Goal: Information Seeking & Learning: Learn about a topic

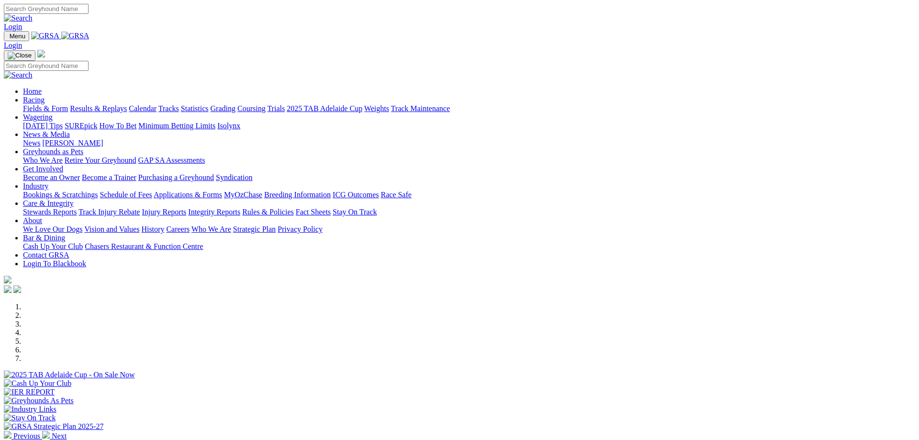
click at [45, 96] on link "Racing" at bounding box center [34, 100] width 22 height 8
click at [127, 104] on link "Results & Replays" at bounding box center [98, 108] width 57 height 8
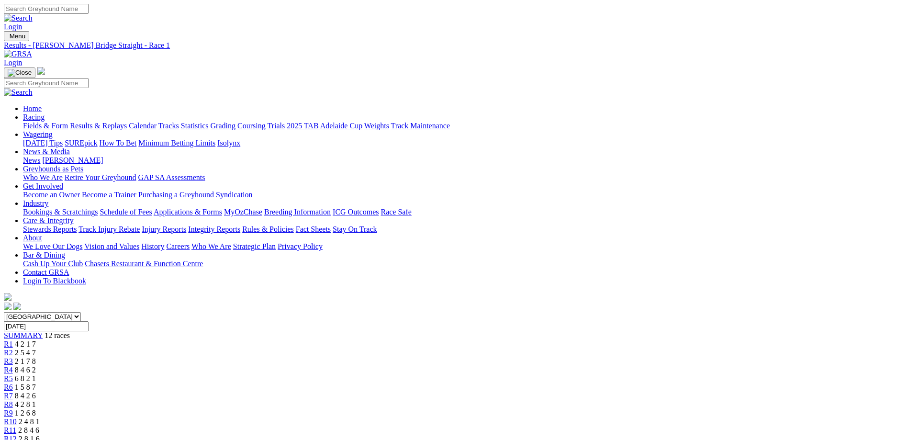
click at [13, 349] on span "R2" at bounding box center [8, 353] width 9 height 8
click at [334, 357] on div "R3 2 1 7 8" at bounding box center [460, 361] width 912 height 9
click at [385, 366] on div "R4 8 4 6 2" at bounding box center [460, 370] width 912 height 9
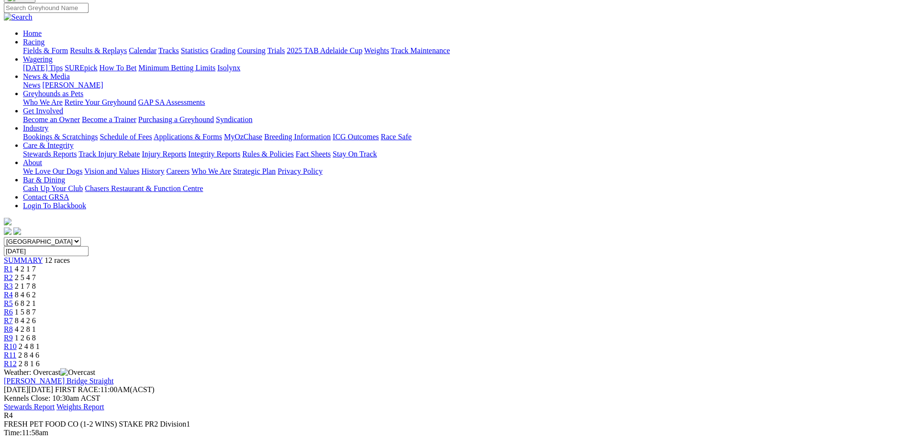
scroll to position [49, 0]
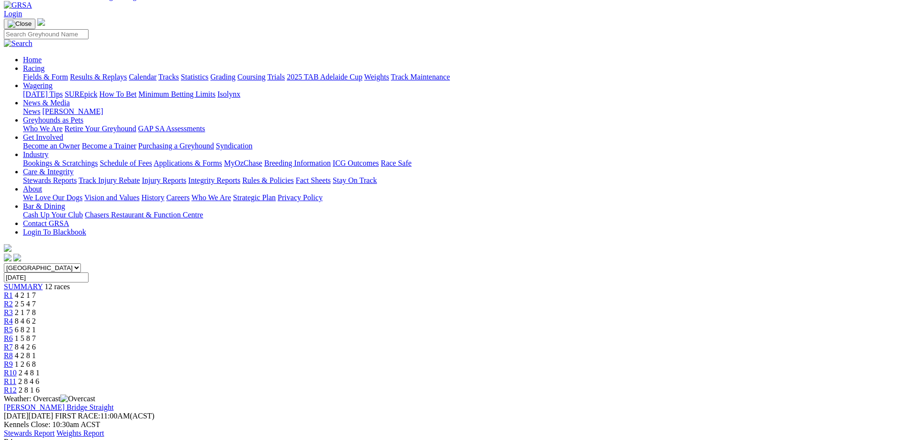
click at [13, 326] on link "R5" at bounding box center [8, 330] width 9 height 8
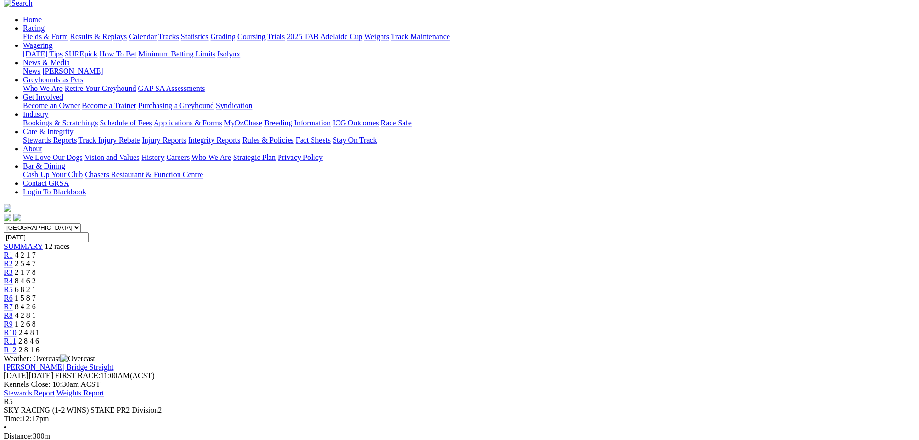
scroll to position [98, 0]
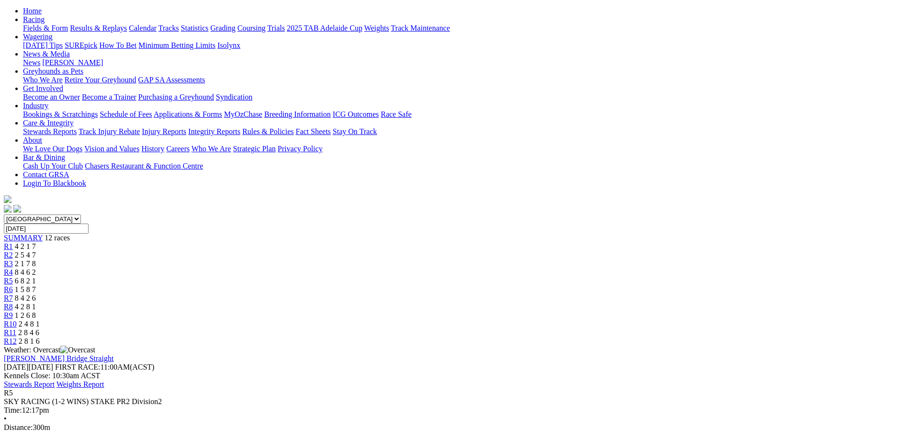
click at [13, 285] on span "R6" at bounding box center [8, 289] width 9 height 8
click at [466, 285] on div "R6 1 5 8 7" at bounding box center [460, 289] width 912 height 9
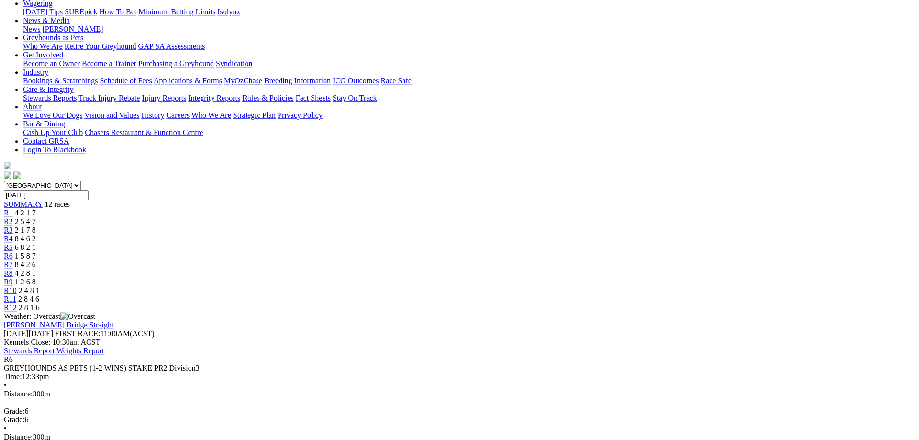
scroll to position [147, 0]
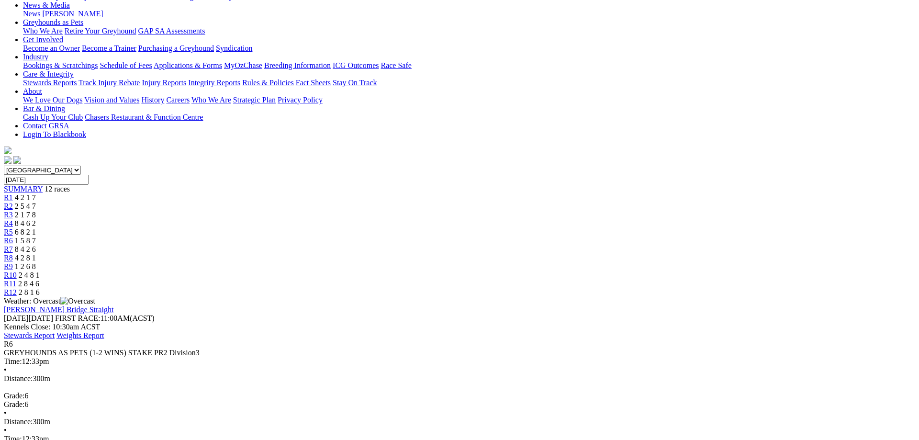
click at [509, 245] on div "R7 8 4 2 6" at bounding box center [460, 249] width 912 height 9
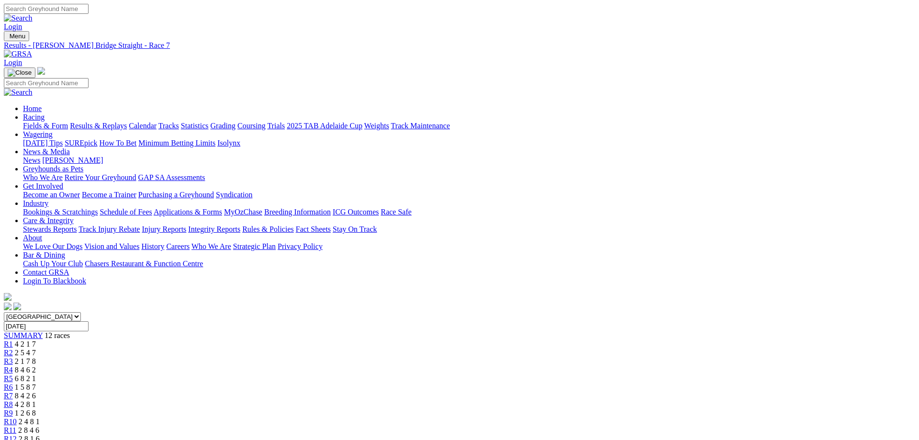
click at [13, 400] on link "R8" at bounding box center [8, 404] width 9 height 8
click at [13, 409] on span "R9" at bounding box center [8, 413] width 9 height 8
click at [647, 418] on div "R10 2 4 8 1" at bounding box center [460, 422] width 912 height 9
click at [696, 426] on div "R11 2 8 4 6" at bounding box center [460, 430] width 912 height 9
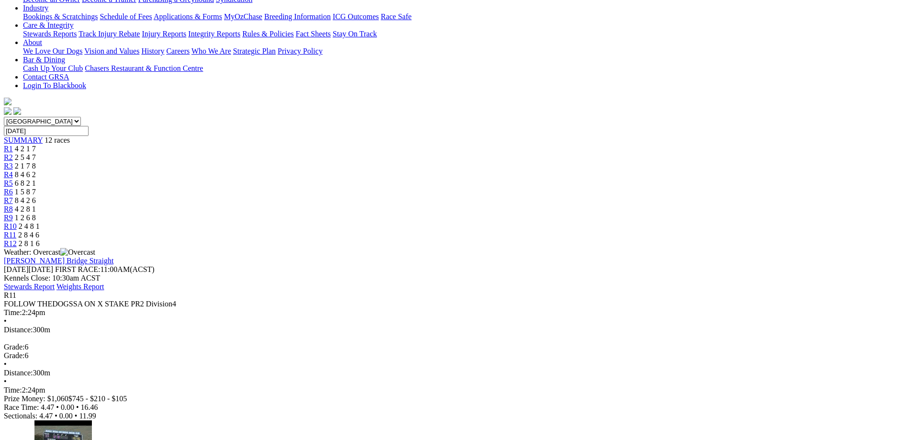
scroll to position [49, 0]
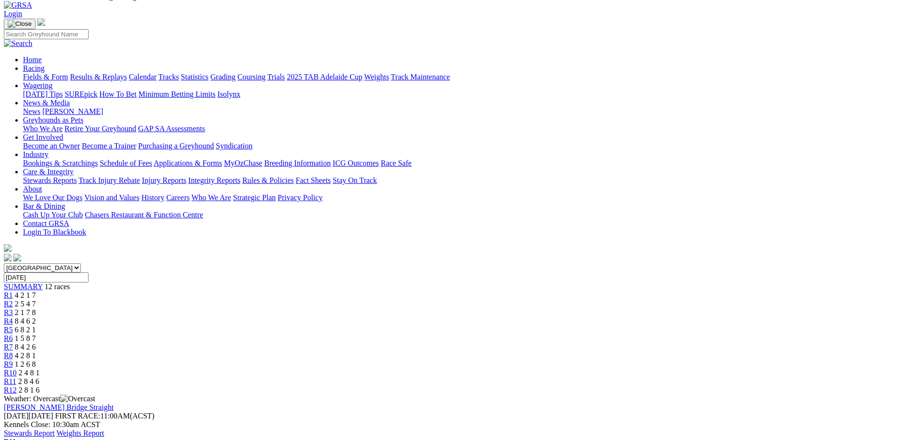
click at [17, 386] on link "R12" at bounding box center [10, 390] width 13 height 8
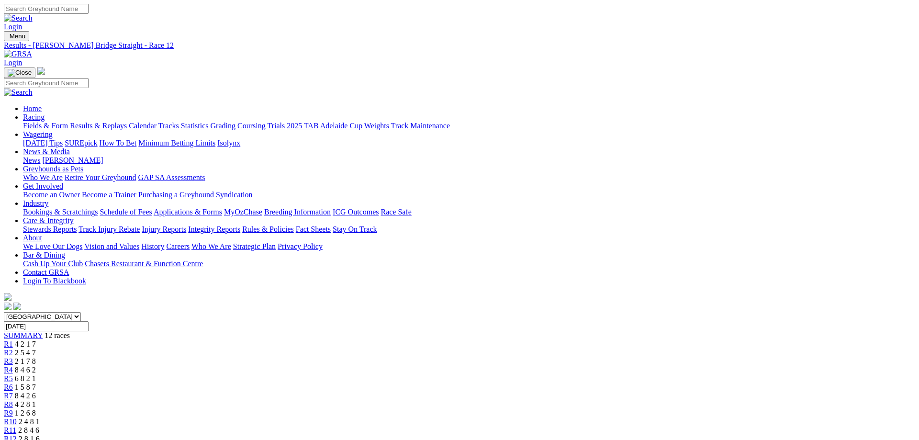
click at [68, 122] on link "Fields & Form" at bounding box center [45, 126] width 45 height 8
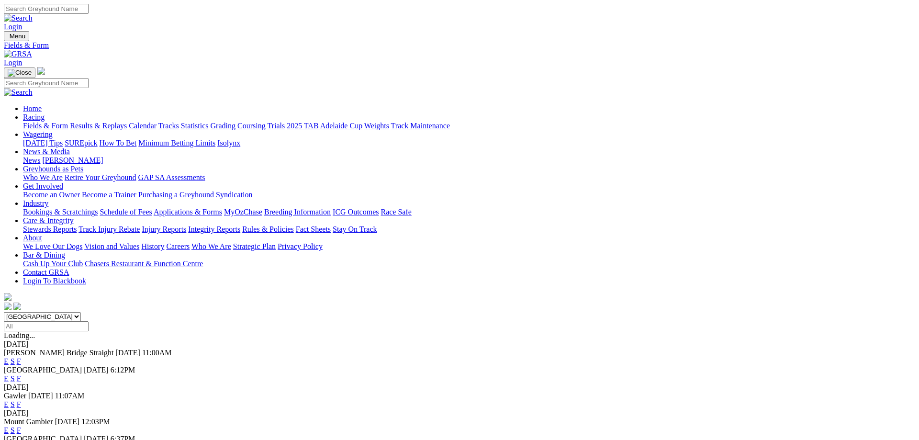
click at [21, 375] on link "F" at bounding box center [19, 379] width 4 height 8
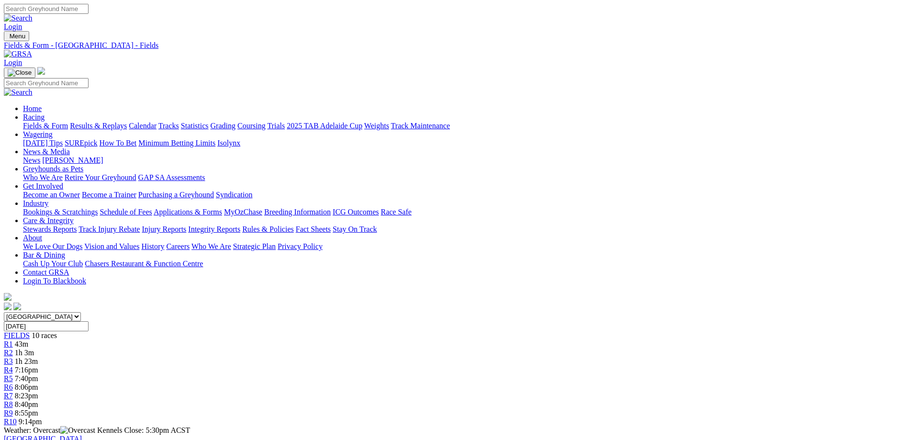
click at [68, 122] on link "Fields & Form" at bounding box center [45, 126] width 45 height 8
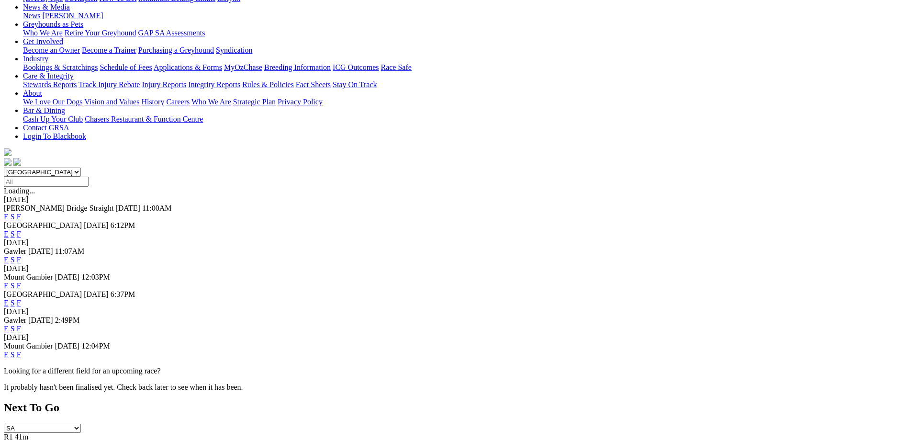
scroll to position [147, 0]
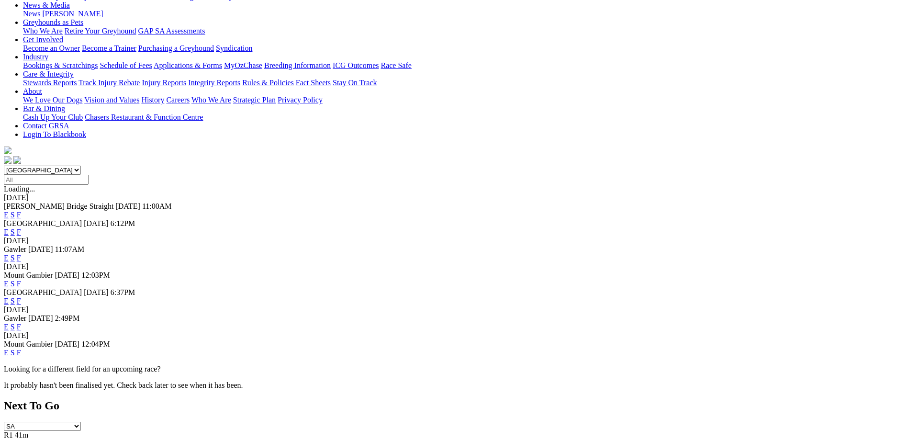
click at [21, 254] on link "F" at bounding box center [19, 258] width 4 height 8
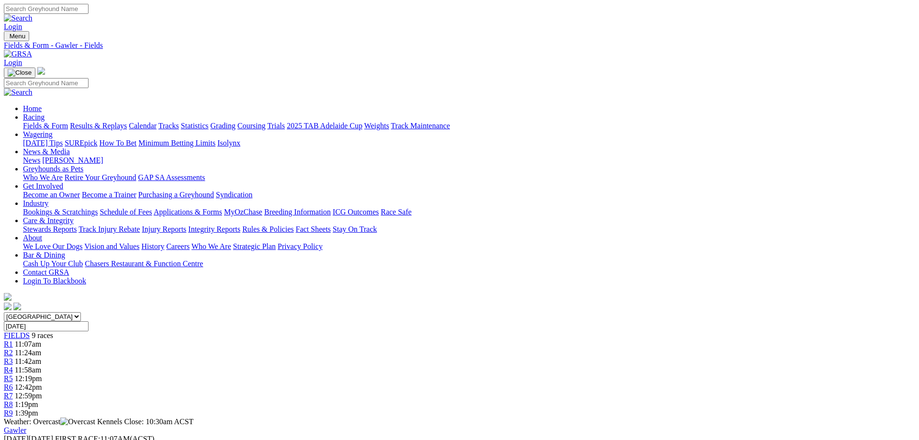
click at [68, 122] on link "Fields & Form" at bounding box center [45, 126] width 45 height 8
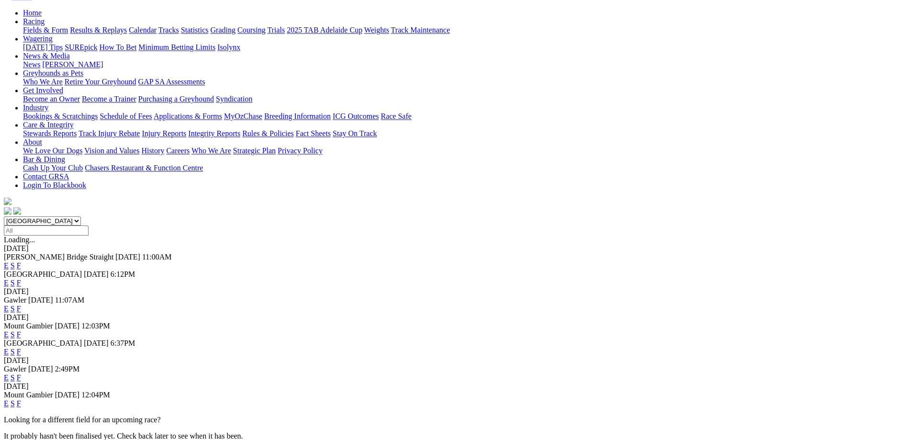
scroll to position [98, 0]
click at [21, 346] on link "F" at bounding box center [19, 350] width 4 height 8
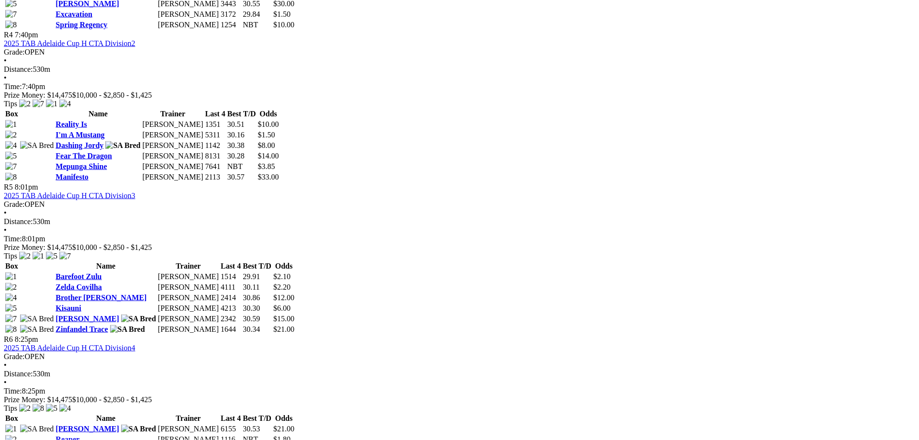
scroll to position [977, 0]
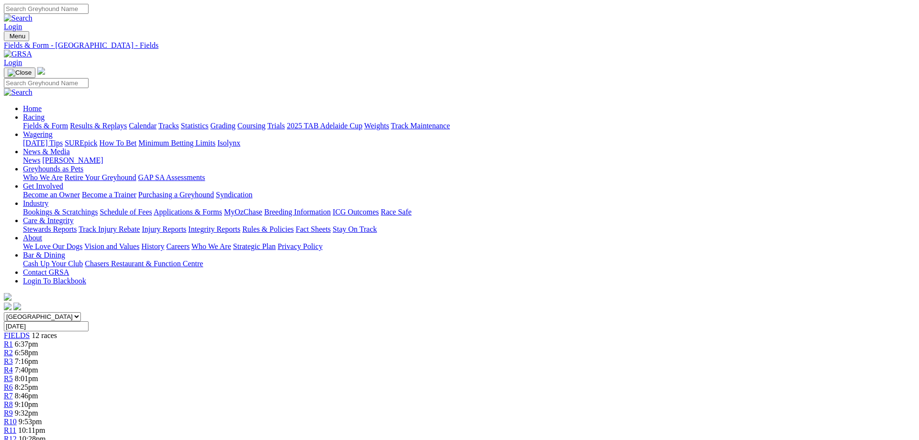
click at [68, 122] on link "Fields & Form" at bounding box center [45, 126] width 45 height 8
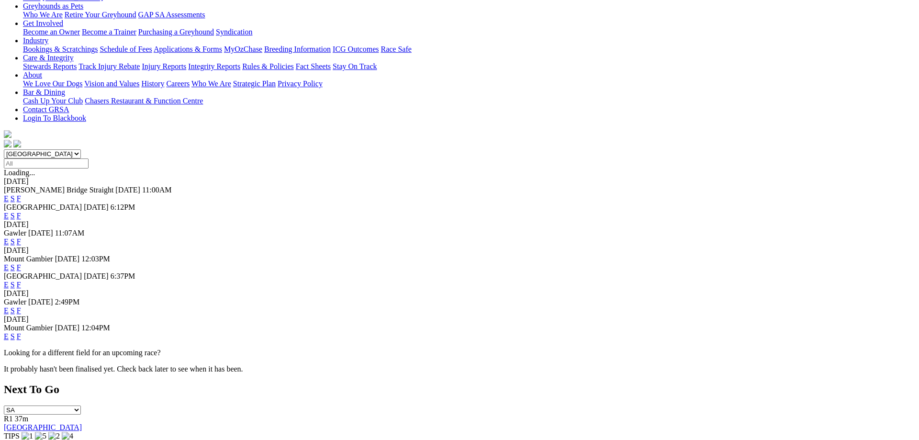
scroll to position [195, 0]
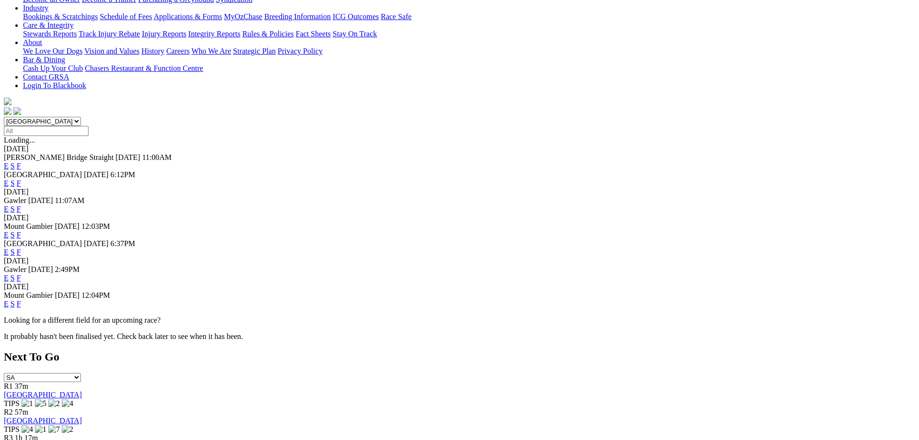
click at [21, 274] on link "F" at bounding box center [19, 278] width 4 height 8
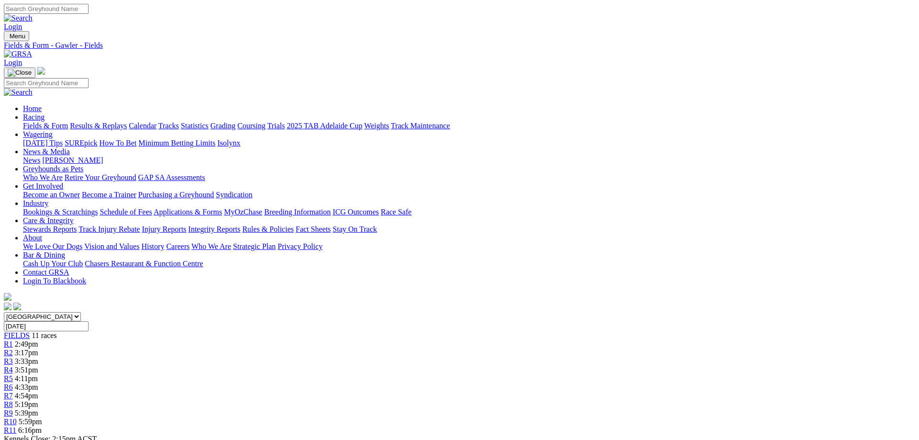
click at [68, 122] on link "Fields & Form" at bounding box center [45, 126] width 45 height 8
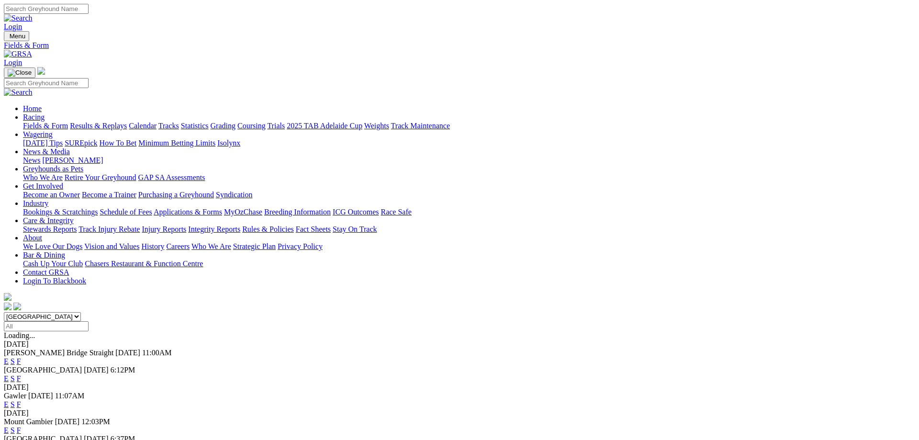
click at [127, 122] on link "Results & Replays" at bounding box center [98, 126] width 57 height 8
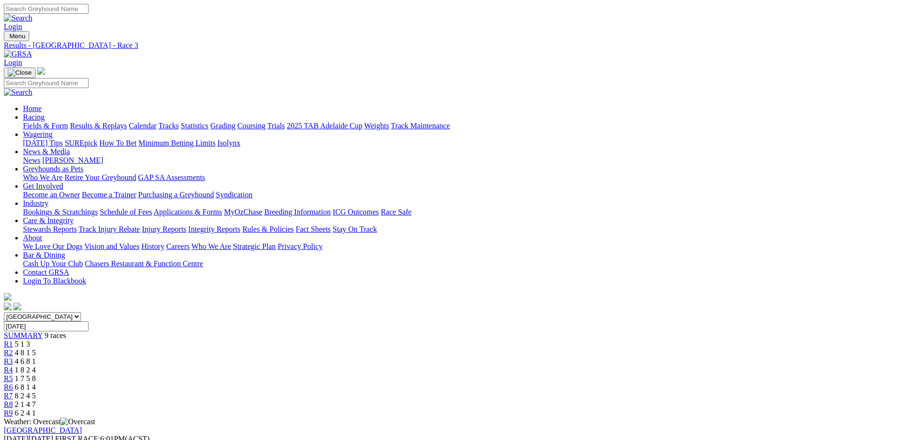
click at [13, 392] on span "R7" at bounding box center [8, 396] width 9 height 8
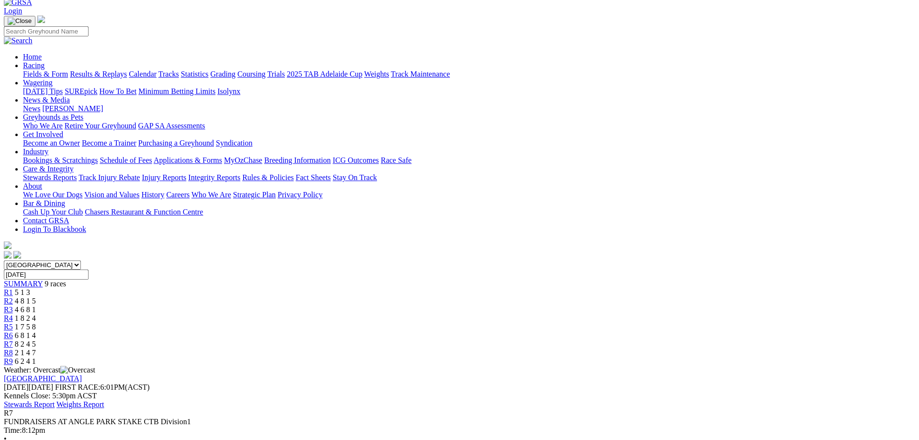
scroll to position [98, 0]
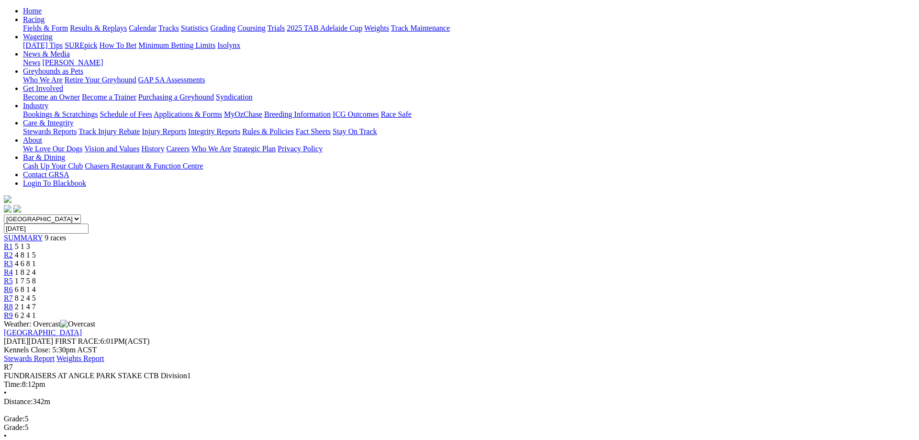
click at [13, 277] on span "R5" at bounding box center [8, 281] width 9 height 8
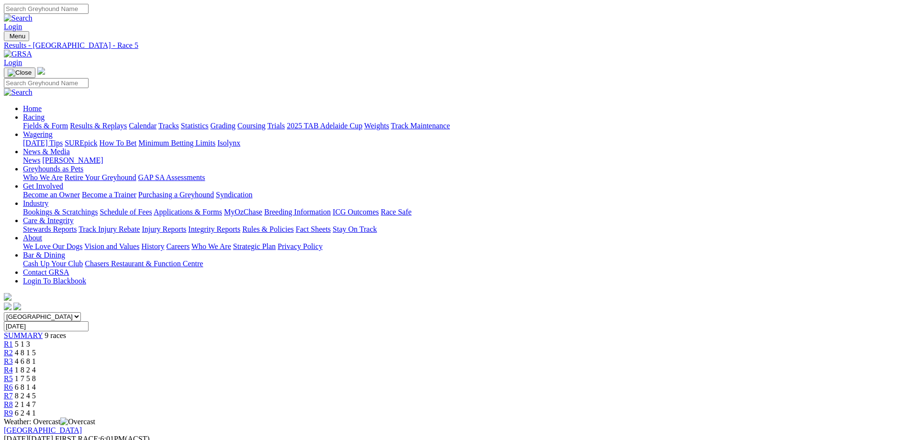
click at [13, 357] on span "R3" at bounding box center [8, 361] width 9 height 8
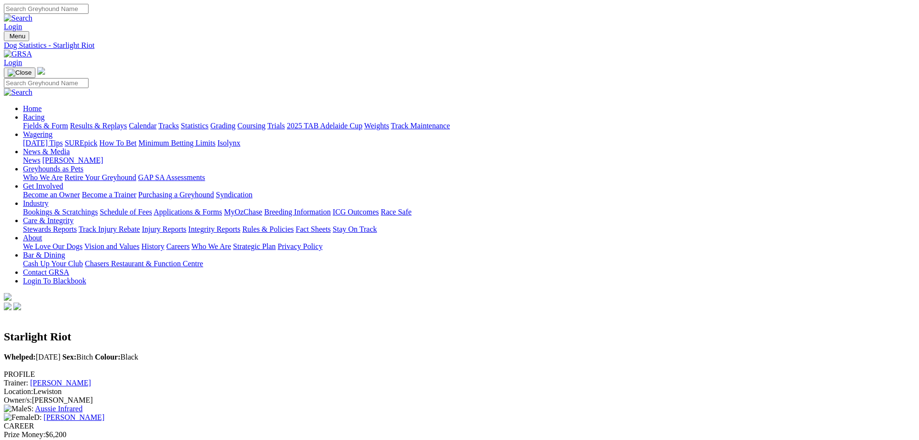
scroll to position [98, 0]
